Goal: Task Accomplishment & Management: Use online tool/utility

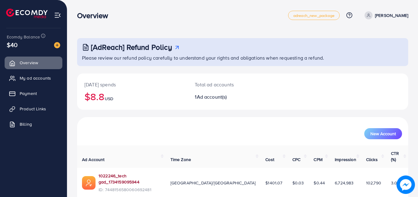
click at [108, 173] on link "1022246_tech gad_1734159095944" at bounding box center [130, 179] width 62 height 13
click at [41, 104] on link "Product Links" at bounding box center [34, 109] width 58 height 12
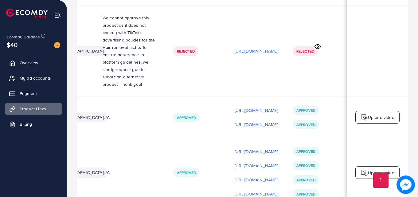
scroll to position [0, 187]
click at [261, 190] on p "[URL][DOMAIN_NAME]" at bounding box center [256, 193] width 43 height 7
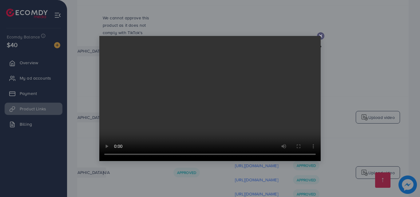
click at [319, 37] on video at bounding box center [209, 98] width 221 height 125
click at [320, 36] on video at bounding box center [209, 98] width 221 height 125
click at [319, 35] on icon at bounding box center [320, 35] width 5 height 5
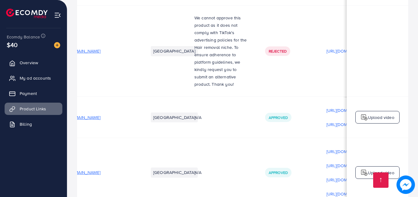
scroll to position [0, 9]
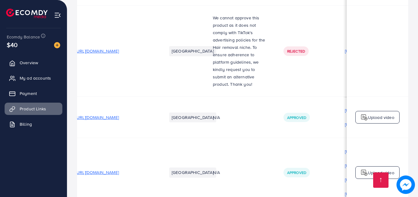
click at [115, 169] on span "[URL][DOMAIN_NAME]" at bounding box center [97, 172] width 43 height 6
